Goal: Task Accomplishment & Management: Manage account settings

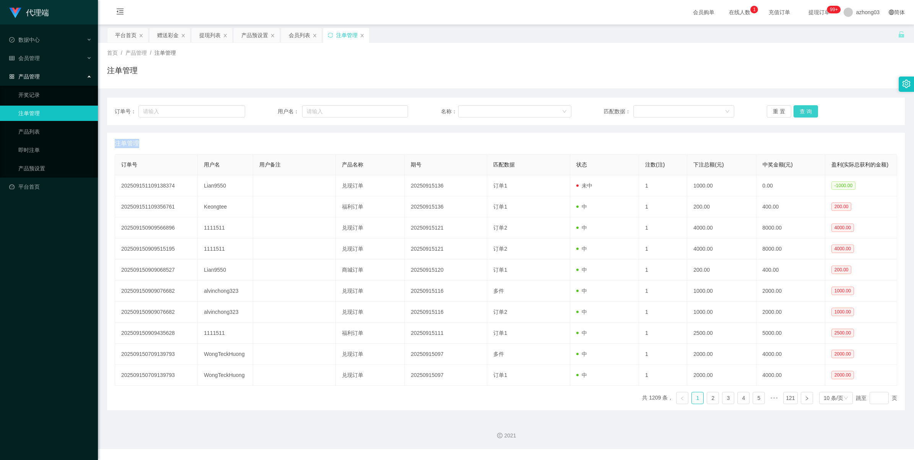
click at [801, 107] on button "查 询" at bounding box center [805, 111] width 24 height 12
click at [801, 107] on div "重 置 查 询" at bounding box center [831, 111] width 130 height 12
click at [801, 107] on button "查 询" at bounding box center [809, 111] width 33 height 12
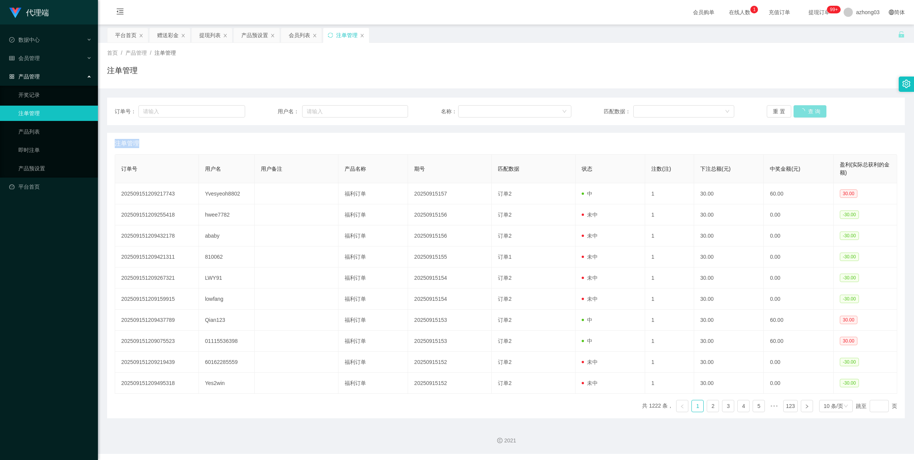
click at [801, 107] on div "重 置 查 询" at bounding box center [831, 111] width 130 height 12
click at [801, 107] on button "查 询" at bounding box center [805, 111] width 24 height 12
click at [199, 35] on div "提现列表" at bounding box center [212, 35] width 41 height 15
click at [209, 34] on div "提现列表" at bounding box center [209, 35] width 21 height 15
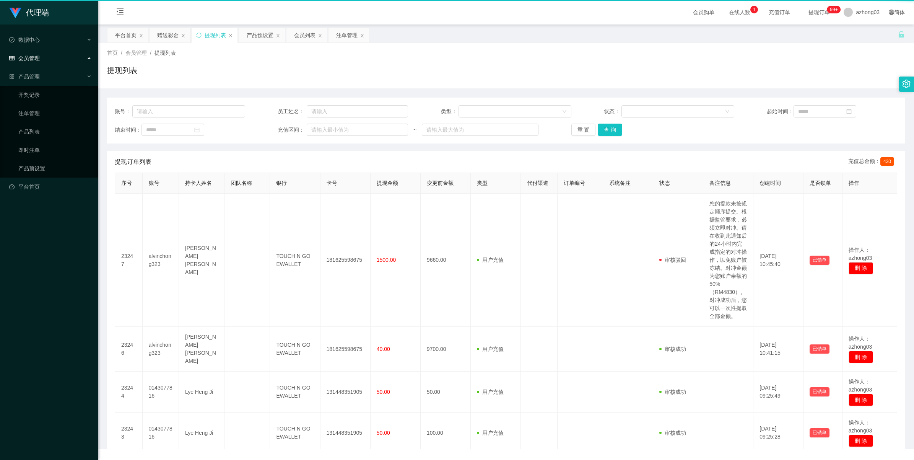
click at [209, 34] on div "提现列表" at bounding box center [215, 35] width 21 height 15
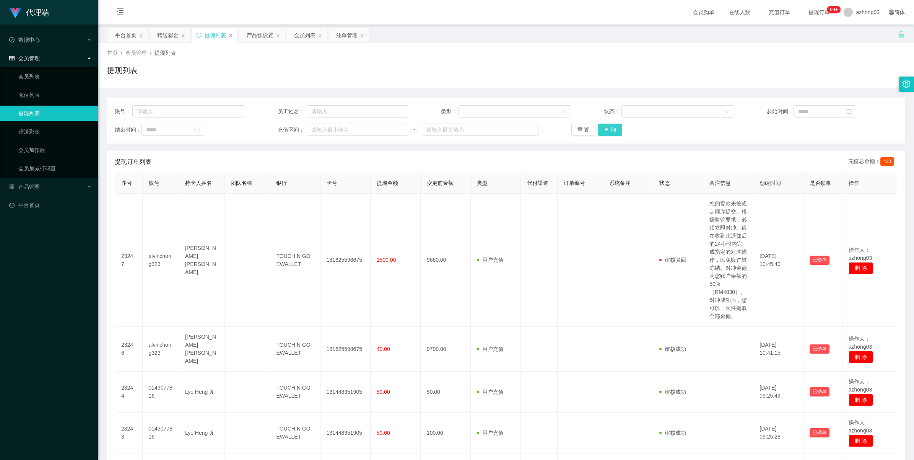
click at [609, 131] on button "查 询" at bounding box center [610, 129] width 24 height 12
click at [609, 131] on div "重 置 查 询" at bounding box center [636, 129] width 130 height 12
click at [609, 131] on button "查 询" at bounding box center [610, 129] width 24 height 12
click at [611, 129] on button "查 询" at bounding box center [610, 129] width 24 height 12
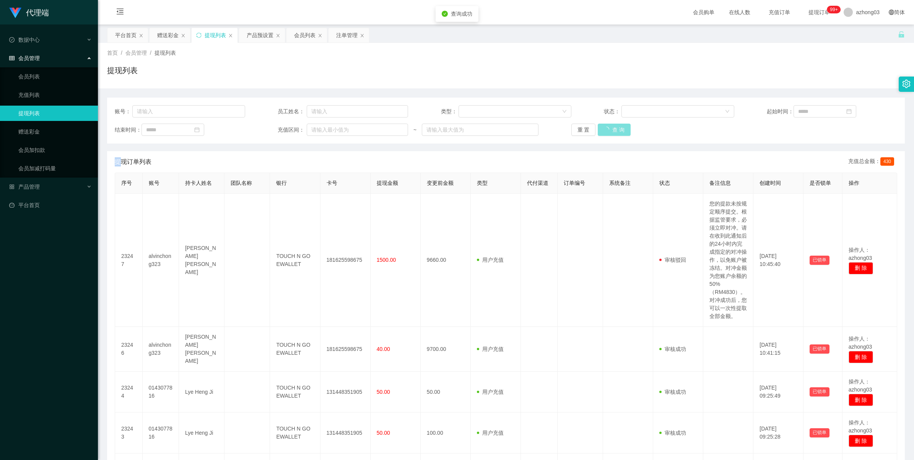
click at [611, 129] on div "重 置 查 询" at bounding box center [636, 129] width 130 height 12
click at [861, 14] on span "azhong03" at bounding box center [868, 12] width 24 height 24
click at [858, 31] on span "退出登录" at bounding box center [854, 34] width 21 height 6
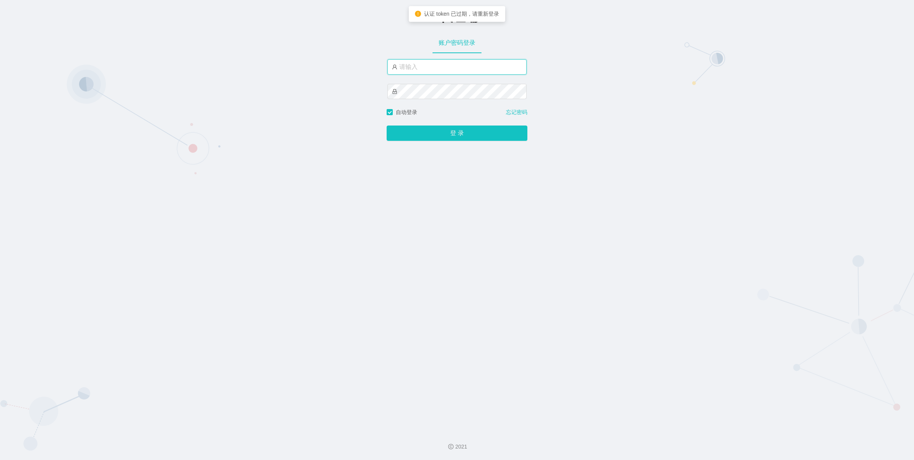
type input "azhong03"
click at [452, 60] on input "azhong03" at bounding box center [456, 66] width 139 height 15
click at [295, 145] on div "-代理端 账户密码登录 azhong03 自动登录 忘记密码 登 录" at bounding box center [457, 212] width 914 height 424
click at [430, 136] on button "登 录" at bounding box center [456, 132] width 141 height 15
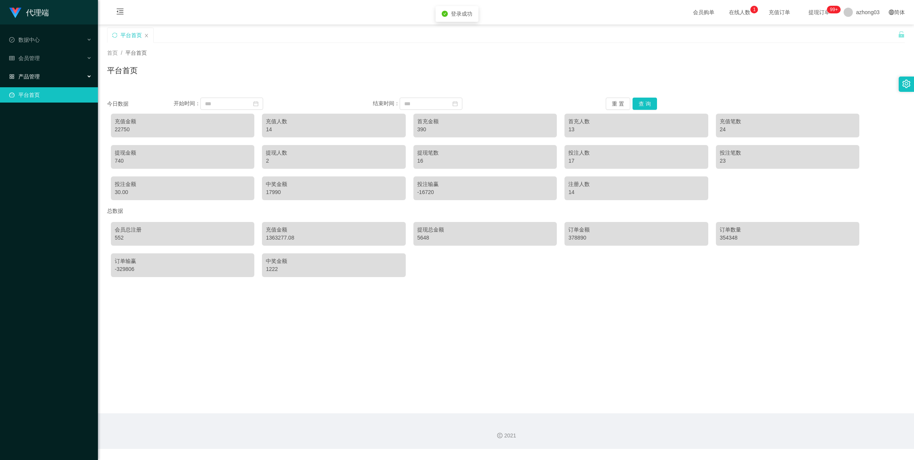
click at [32, 78] on span "产品管理" at bounding box center [24, 76] width 31 height 6
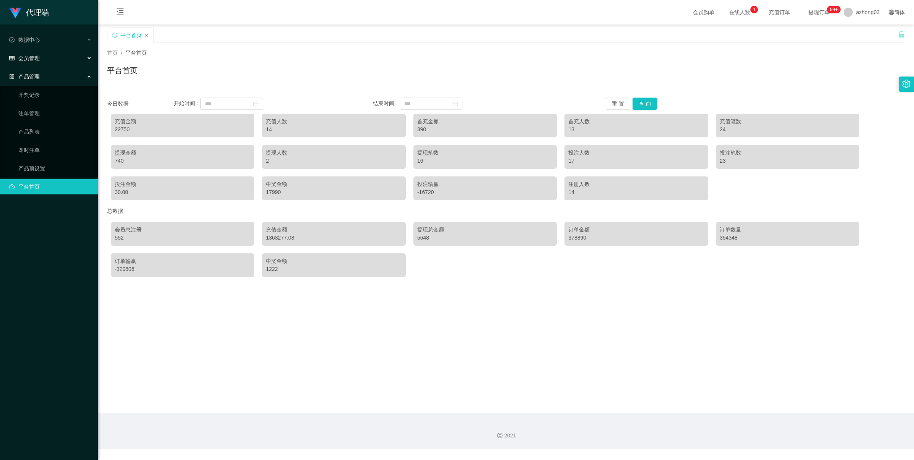
click at [28, 54] on div "会员管理" at bounding box center [49, 57] width 98 height 15
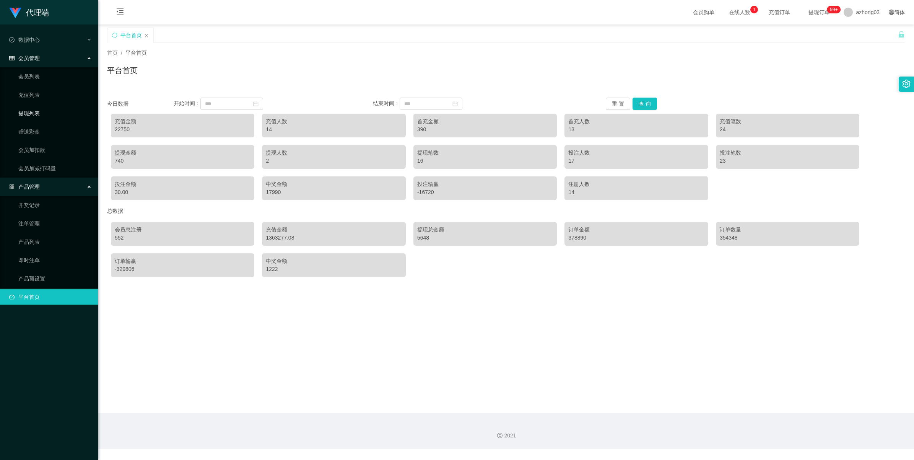
click at [29, 114] on link "提现列表" at bounding box center [54, 113] width 73 height 15
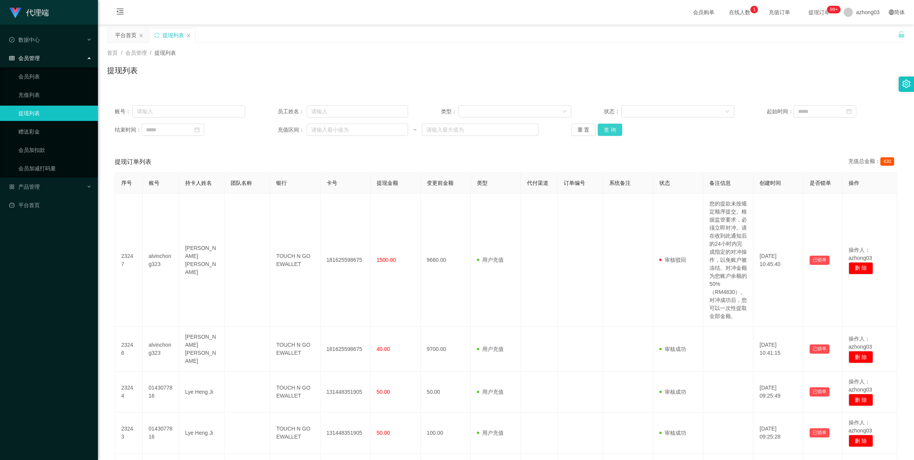
click at [610, 133] on button "查 询" at bounding box center [610, 129] width 24 height 12
click at [610, 133] on div "重 置 查 询" at bounding box center [636, 129] width 130 height 12
click at [610, 133] on button "查 询" at bounding box center [614, 129] width 33 height 12
click at [610, 133] on div "重 置 查 询" at bounding box center [636, 129] width 130 height 12
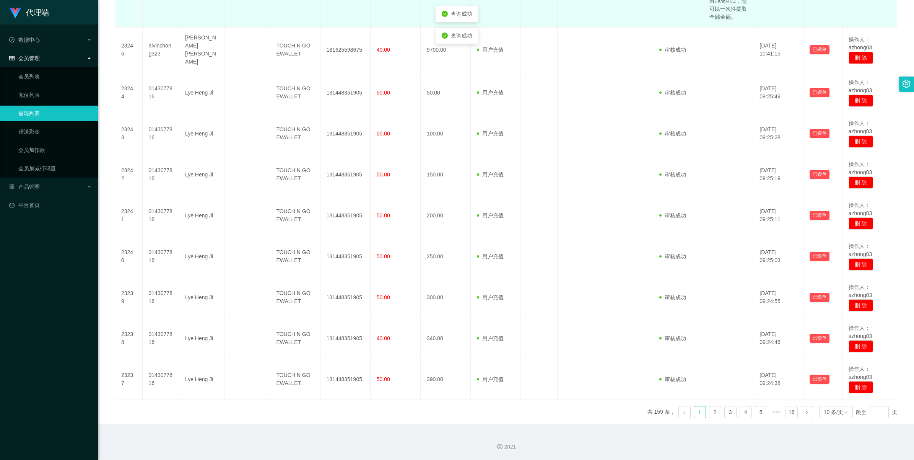
scroll to position [312, 0]
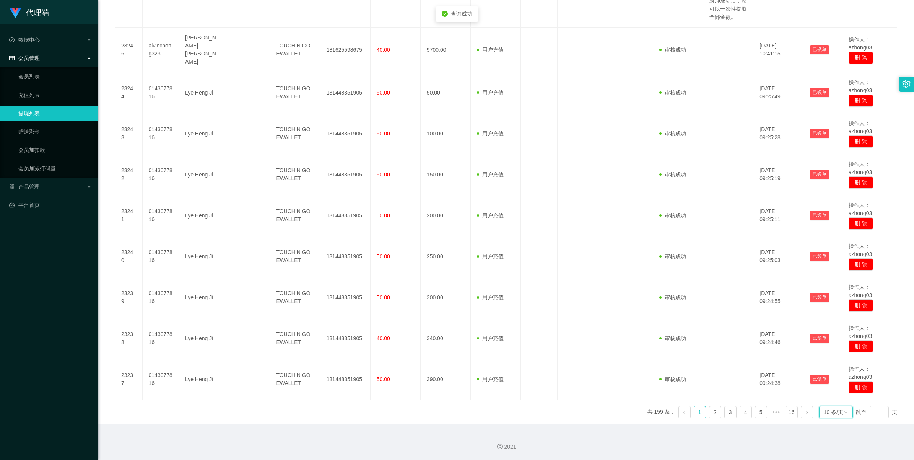
click at [831, 410] on div "10 条/页" at bounding box center [832, 411] width 19 height 11
click at [834, 406] on li "1000 条/页" at bounding box center [831, 412] width 35 height 12
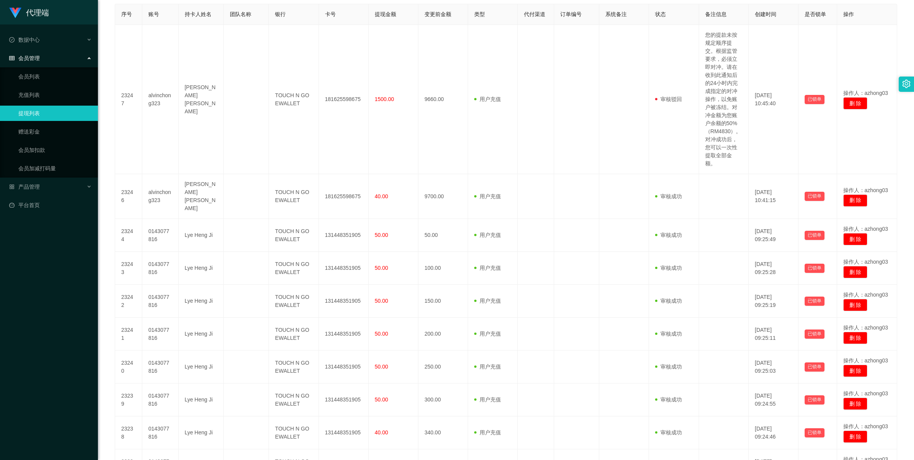
scroll to position [0, 0]
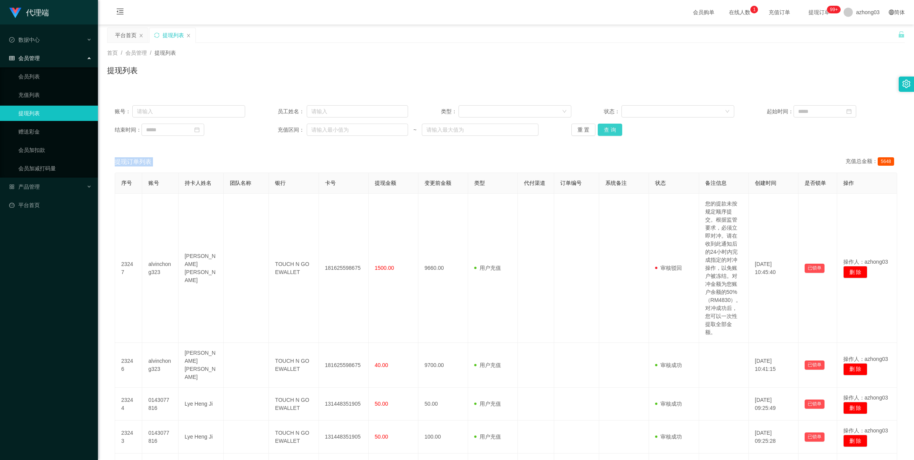
click at [616, 130] on button "查 询" at bounding box center [610, 129] width 24 height 12
click at [616, 130] on div "重 置 查 询" at bounding box center [636, 129] width 130 height 12
click at [859, 18] on span "azhong03" at bounding box center [868, 12] width 24 height 24
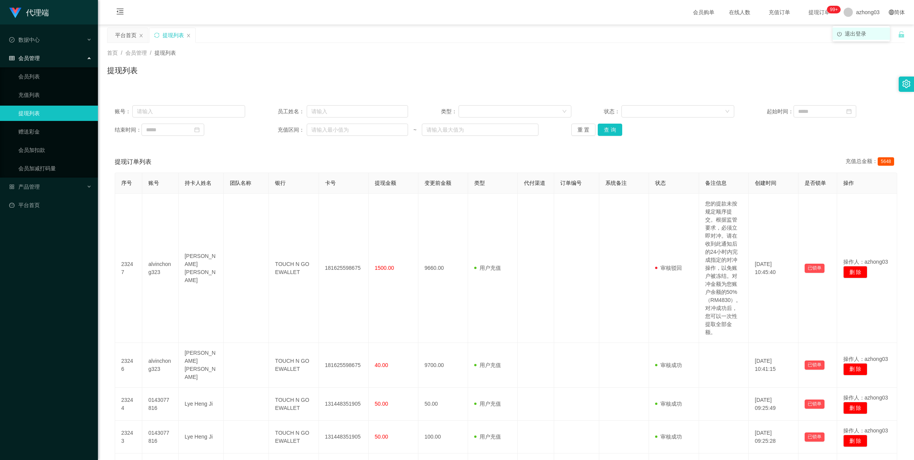
click at [859, 29] on li "退出登录" at bounding box center [860, 34] width 57 height 12
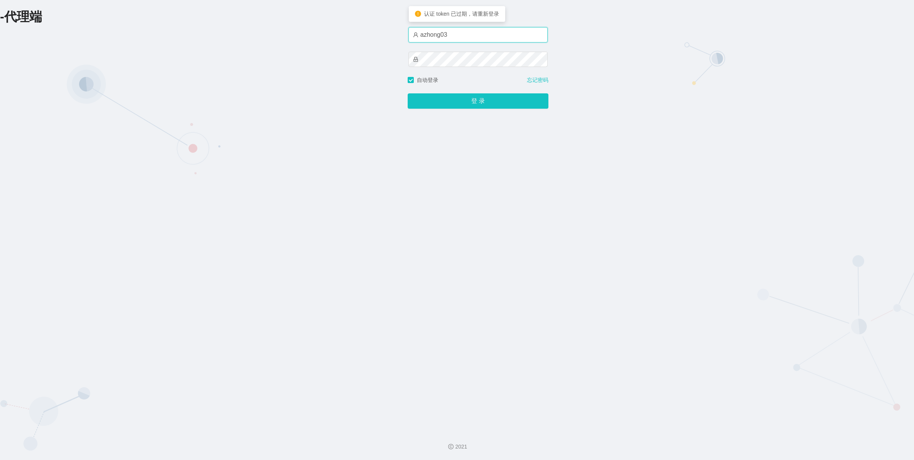
click at [484, 36] on input "azhong03" at bounding box center [477, 34] width 139 height 15
type input "azhong01"
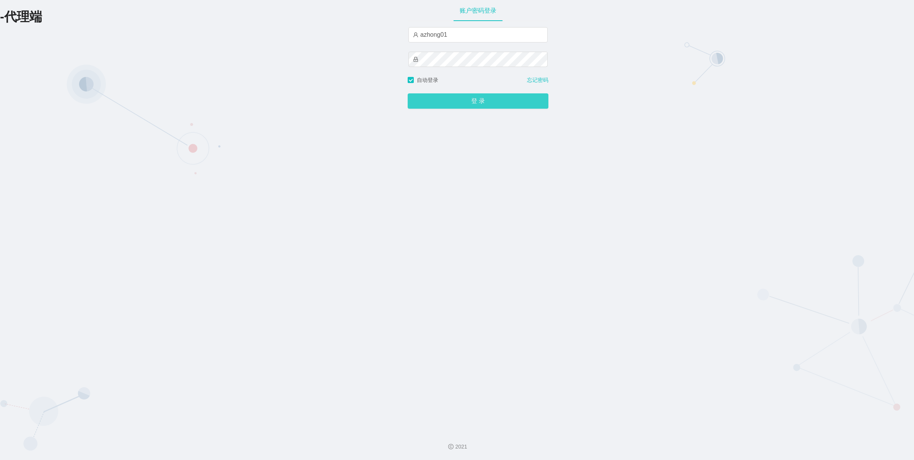
click at [476, 106] on button "登 录" at bounding box center [478, 100] width 141 height 15
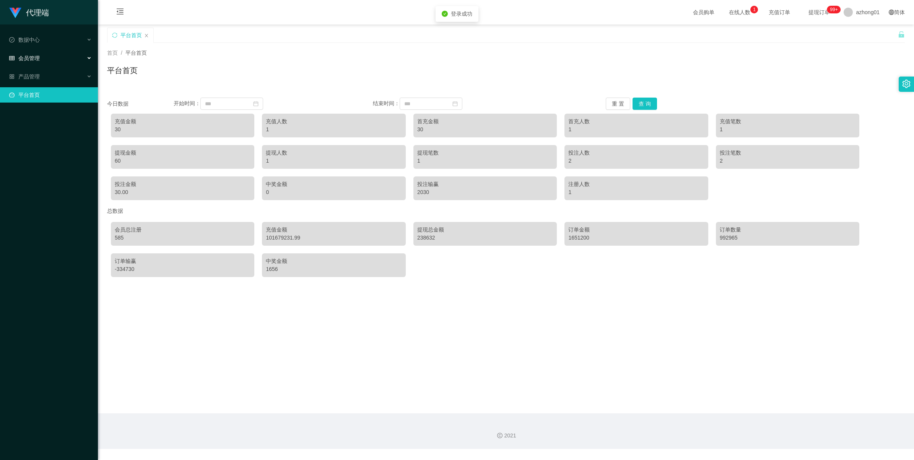
click at [19, 58] on span "会员管理" at bounding box center [24, 58] width 31 height 6
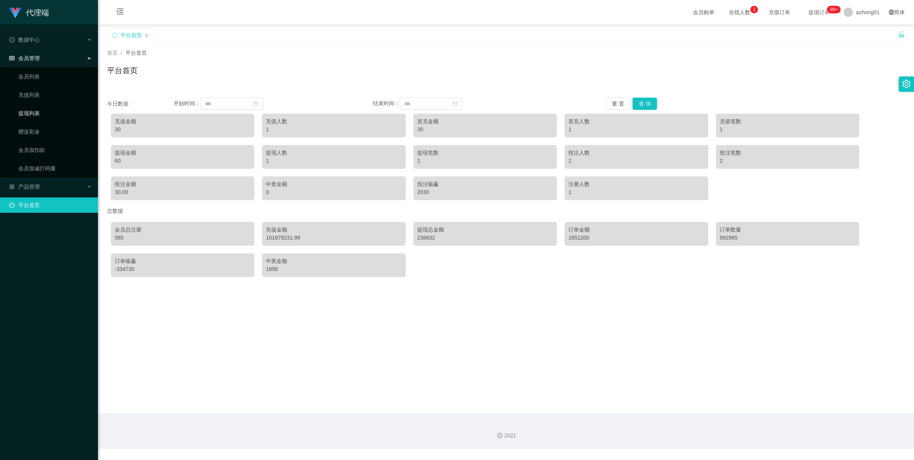
click at [26, 111] on link "提现列表" at bounding box center [54, 113] width 73 height 15
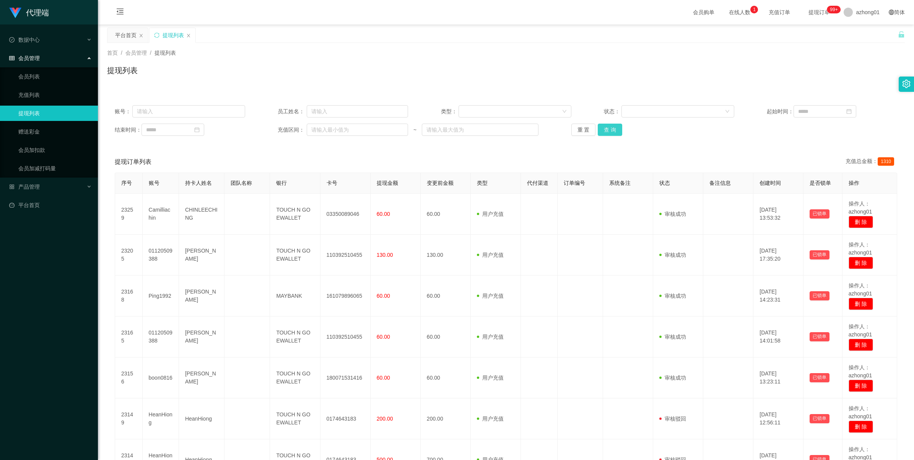
click at [610, 133] on button "查 询" at bounding box center [610, 129] width 24 height 12
click at [610, 133] on div "重 置 查 询" at bounding box center [636, 129] width 130 height 12
click at [610, 133] on button "查 询" at bounding box center [610, 129] width 24 height 12
click at [610, 133] on div "重 置 查 询" at bounding box center [636, 129] width 130 height 12
click at [610, 133] on button "查 询" at bounding box center [614, 129] width 33 height 12
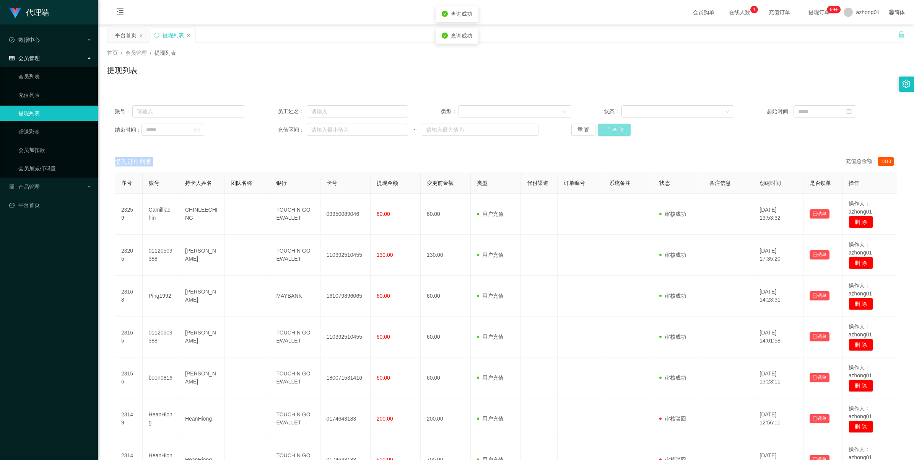
click at [610, 133] on div "重 置 查 询" at bounding box center [636, 129] width 130 height 12
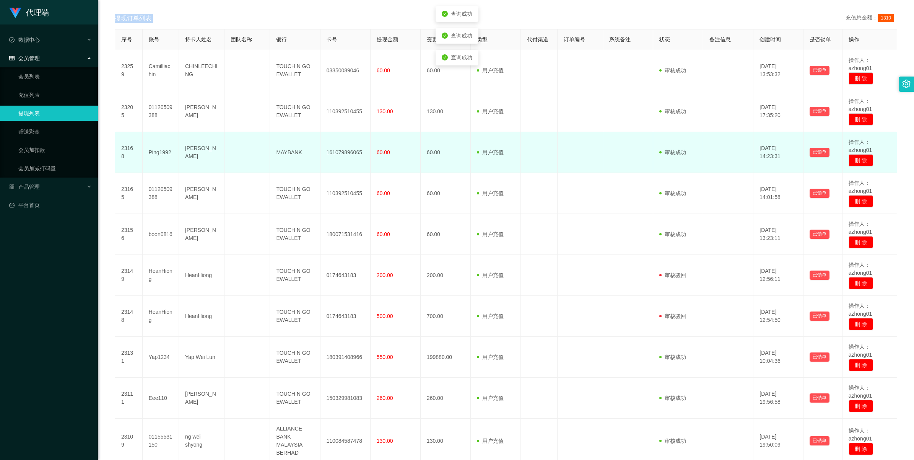
scroll to position [208, 0]
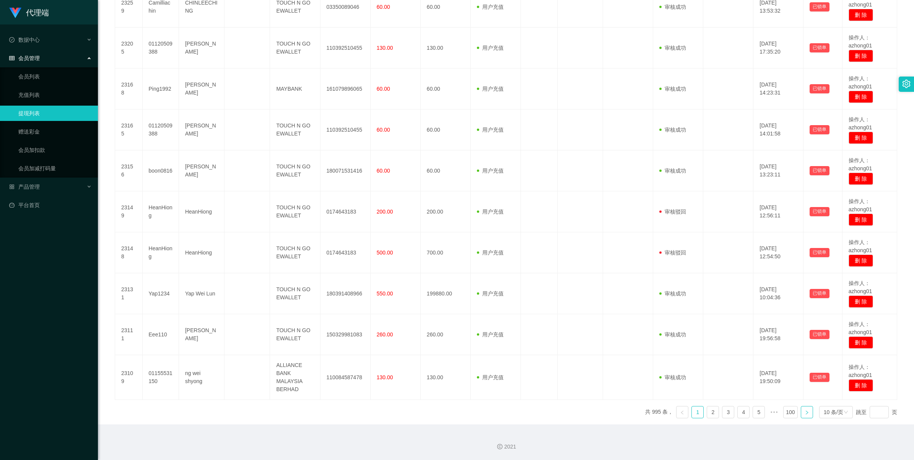
click at [804, 414] on icon "图标: right" at bounding box center [806, 412] width 5 height 5
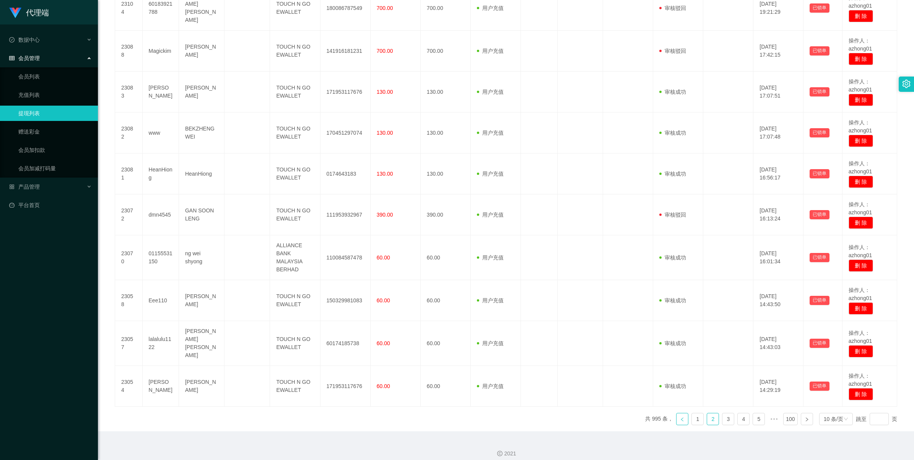
click at [681, 413] on link at bounding box center [682, 418] width 12 height 12
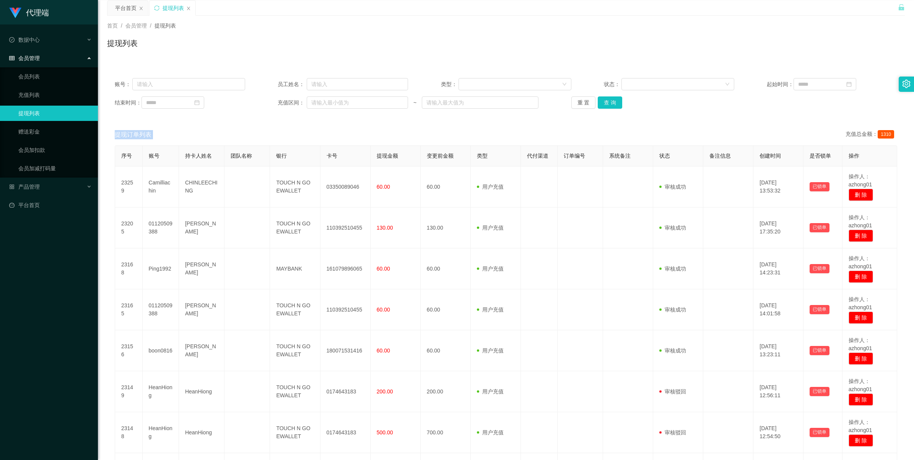
scroll to position [16, 0]
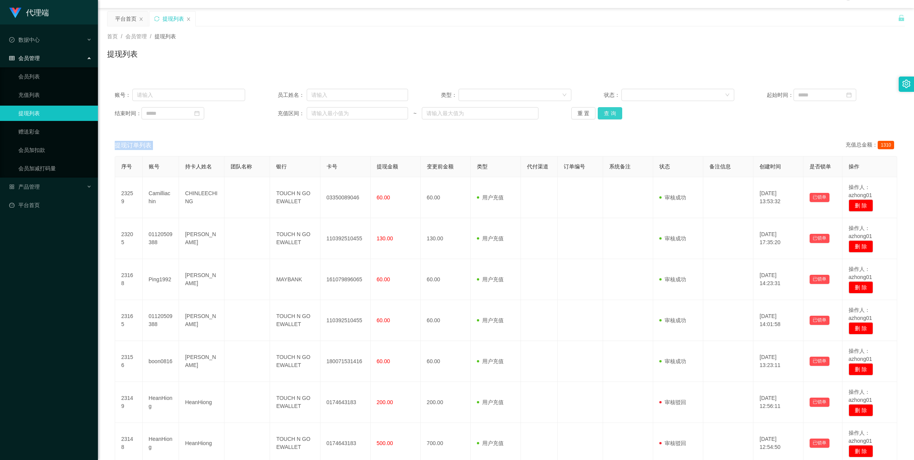
click at [599, 110] on button "查 询" at bounding box center [610, 113] width 24 height 12
click at [599, 110] on div "重 置 查 询" at bounding box center [636, 113] width 130 height 12
click at [599, 110] on button "查 询" at bounding box center [614, 113] width 33 height 12
click at [603, 111] on button "查 询" at bounding box center [610, 113] width 24 height 12
click at [603, 111] on div "重 置 查 询" at bounding box center [636, 113] width 130 height 12
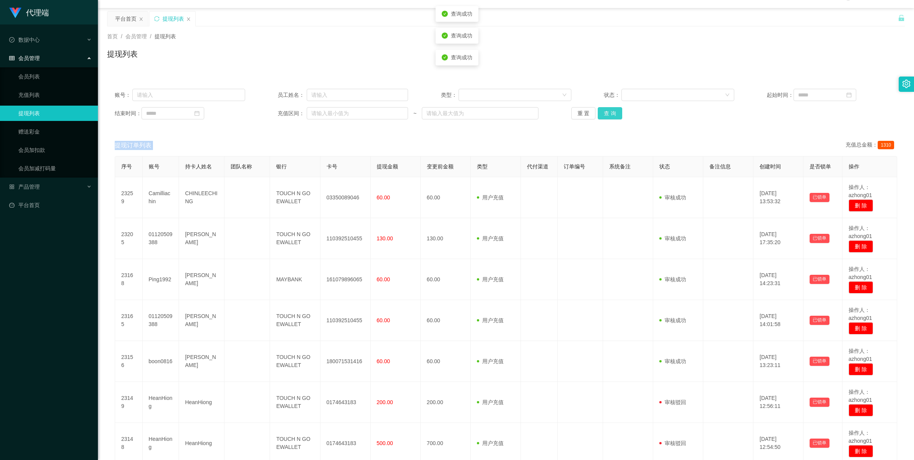
click at [603, 111] on button "查 询" at bounding box center [610, 113] width 24 height 12
click at [603, 111] on div "重 置 查 询" at bounding box center [636, 113] width 130 height 12
click at [603, 111] on button "查 询" at bounding box center [614, 113] width 33 height 12
click at [603, 111] on div "重 置 查 询" at bounding box center [636, 113] width 130 height 12
click at [603, 111] on button "查 询" at bounding box center [610, 113] width 24 height 12
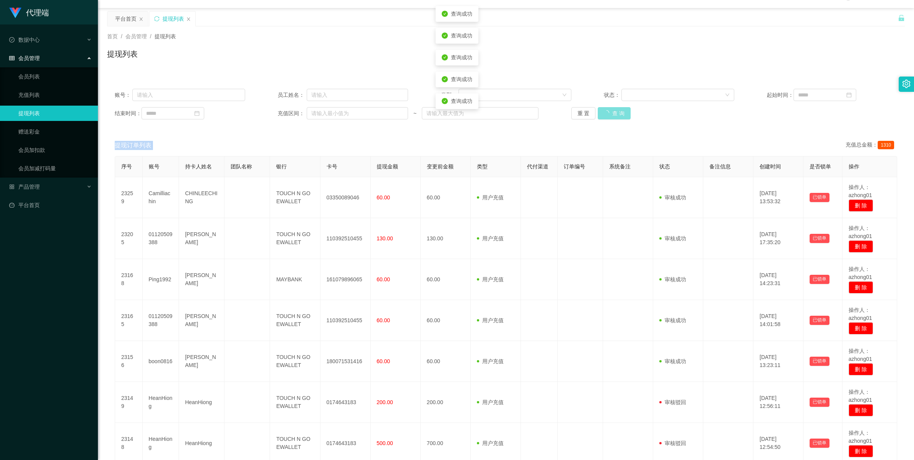
click at [603, 111] on div "重 置 查 询" at bounding box center [636, 113] width 130 height 12
click at [603, 111] on button "查 询" at bounding box center [614, 113] width 33 height 12
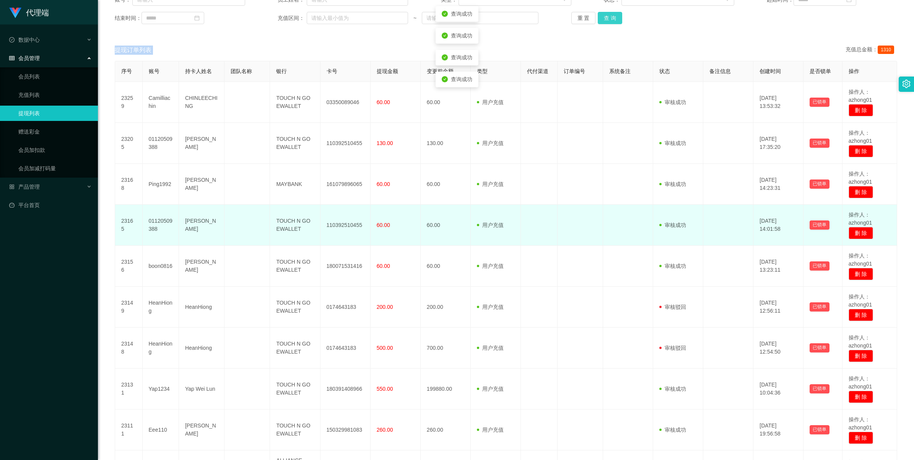
scroll to position [112, 0]
